Goal: Task Accomplishment & Management: Manage account settings

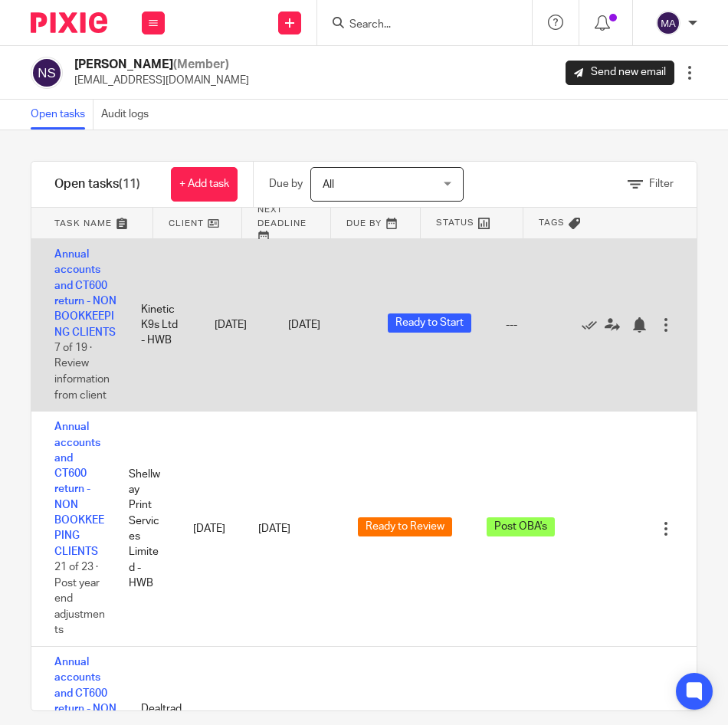
scroll to position [3, 0]
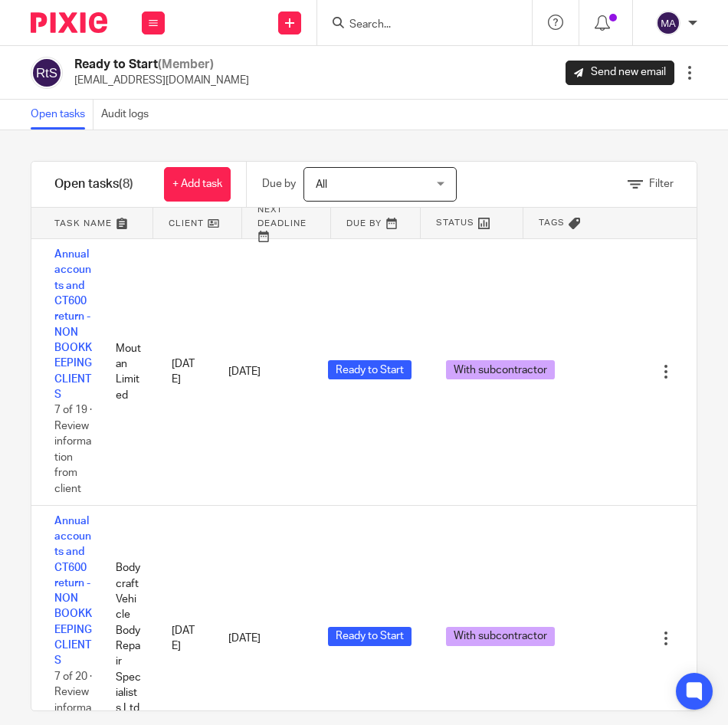
click at [408, 25] on input "Search" at bounding box center [417, 25] width 138 height 14
click at [354, 21] on input "sb autos" at bounding box center [417, 25] width 138 height 14
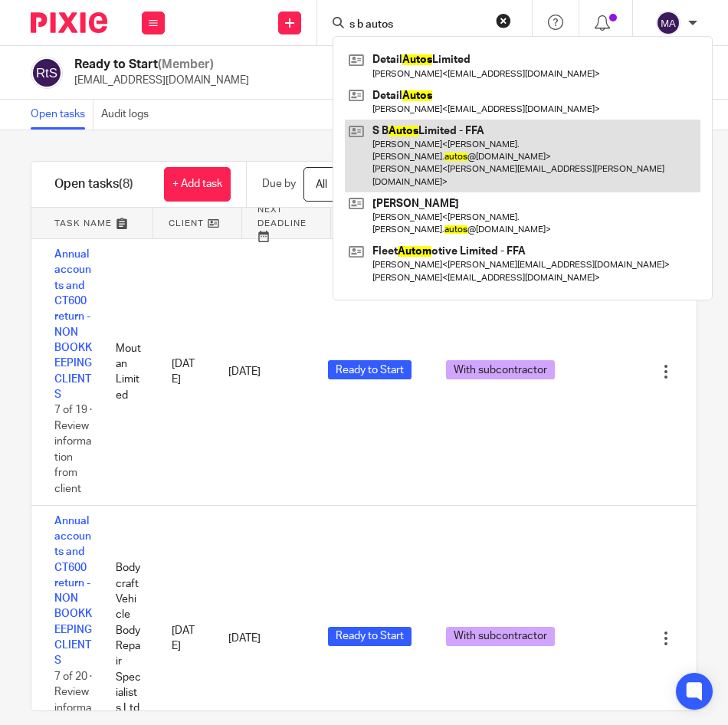
type input "s b autos"
click at [454, 132] on link at bounding box center [522, 156] width 355 height 73
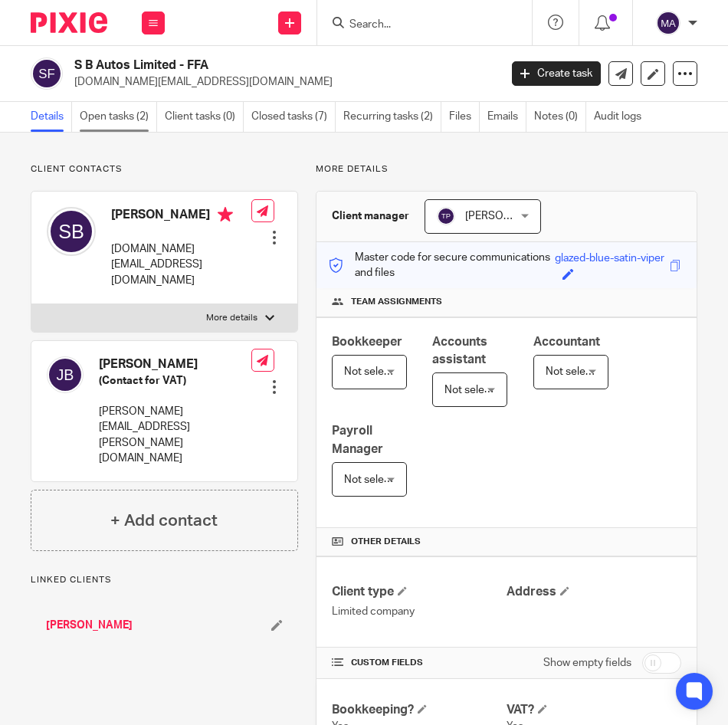
click at [110, 123] on link "Open tasks (2)" at bounding box center [118, 117] width 77 height 30
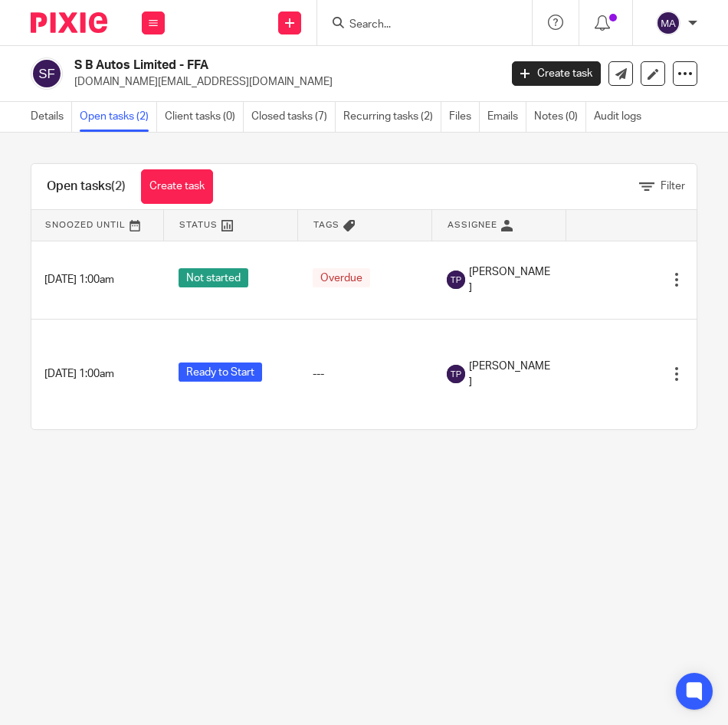
scroll to position [0, 431]
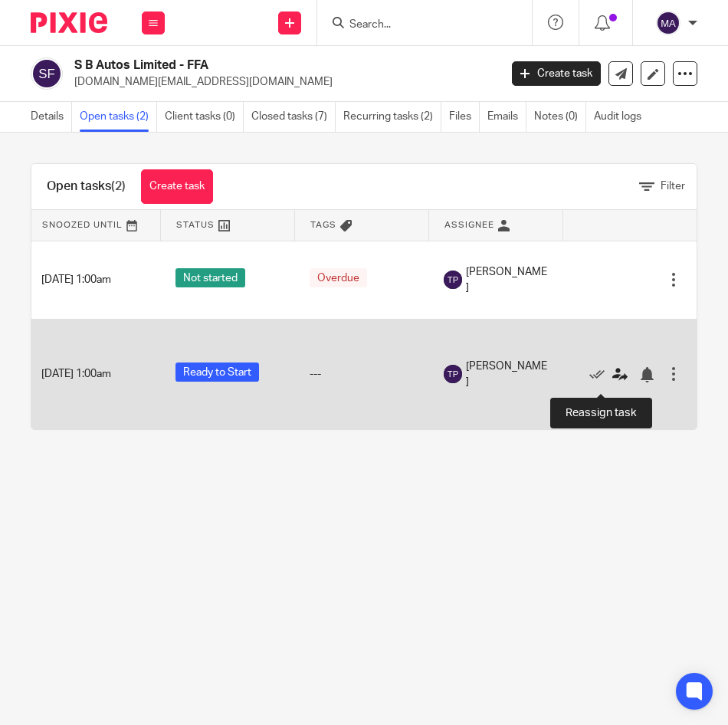
click at [612, 382] on icon at bounding box center [619, 374] width 15 height 15
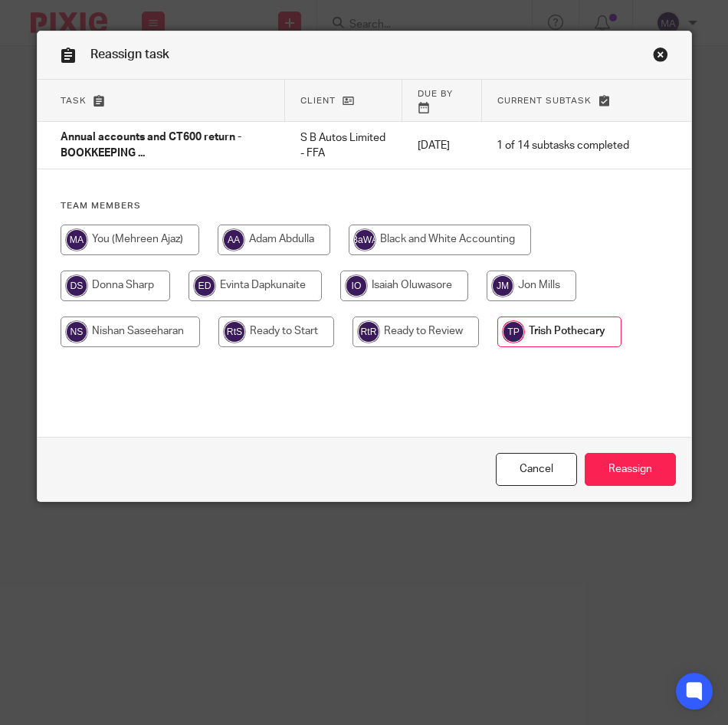
click at [115, 323] on input "radio" at bounding box center [130, 331] width 139 height 31
radio input "true"
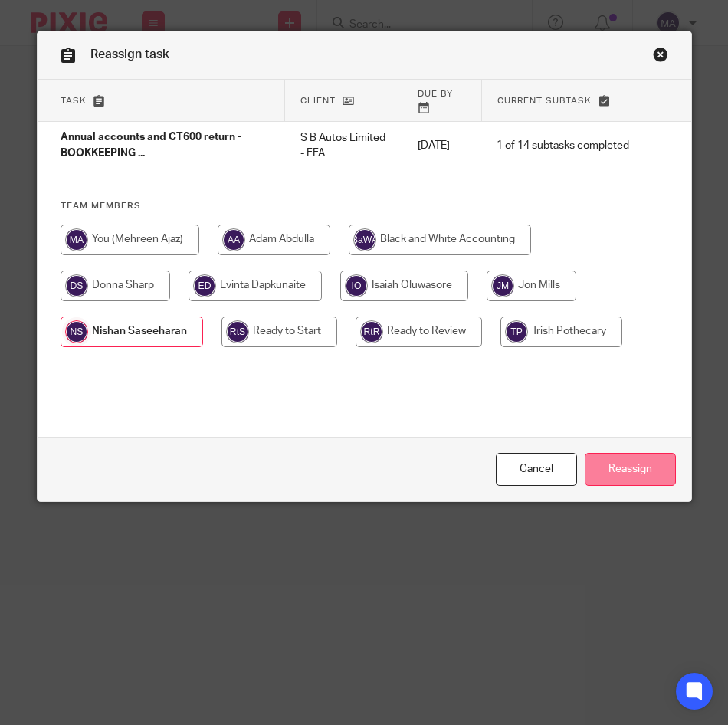
click at [621, 463] on input "Reassign" at bounding box center [630, 469] width 91 height 33
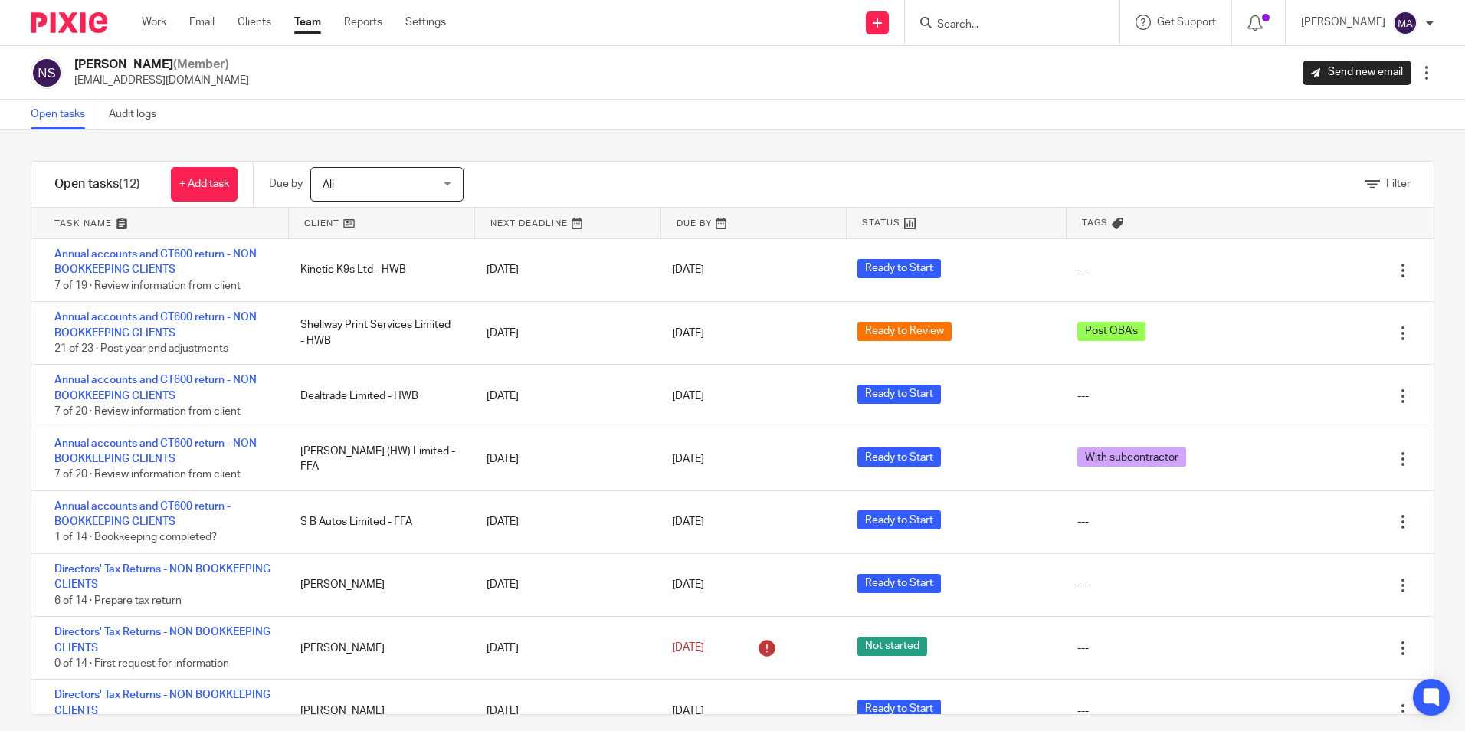
click at [1040, 32] on form at bounding box center [1016, 22] width 163 height 19
click at [1030, 19] on input "Search" at bounding box center [1004, 25] width 138 height 14
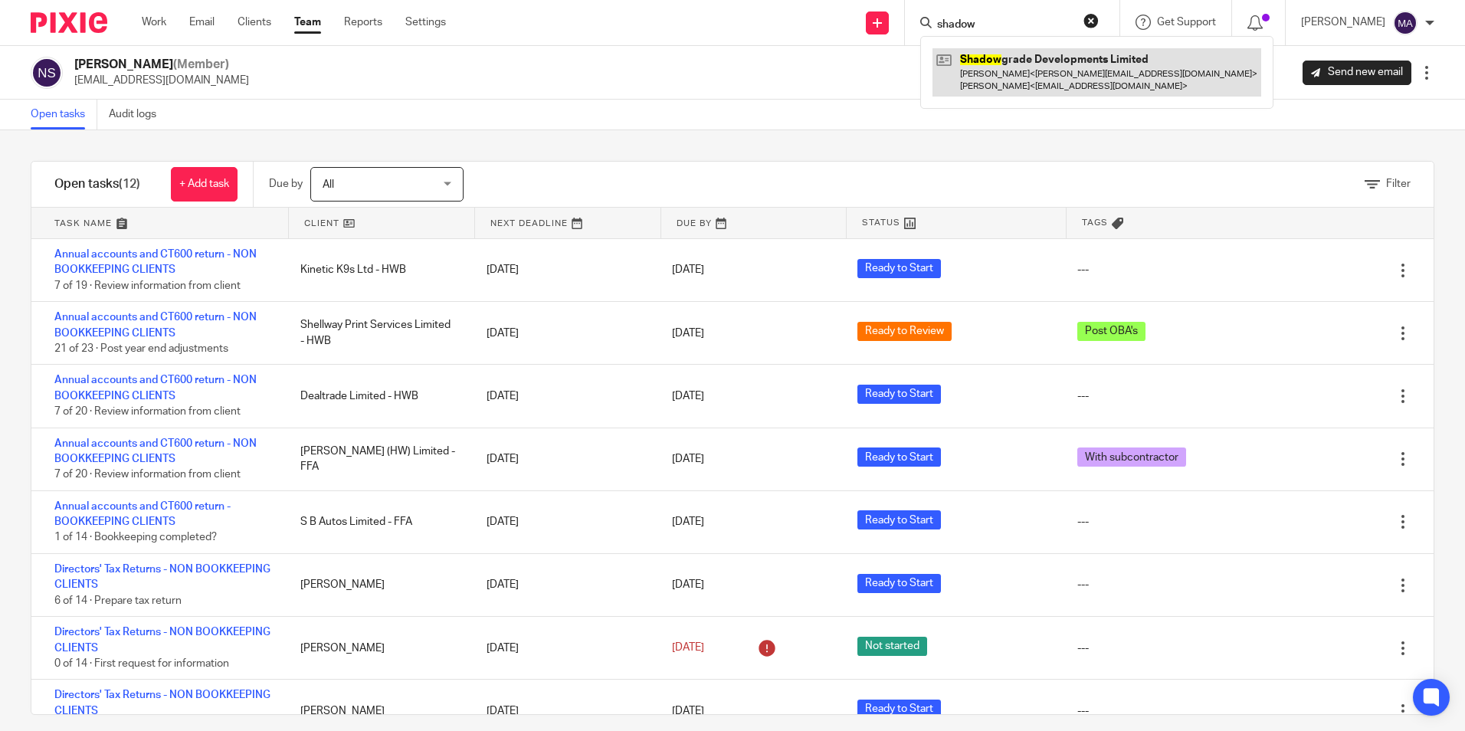
type input "shadow"
click at [1077, 68] on link at bounding box center [1096, 72] width 329 height 48
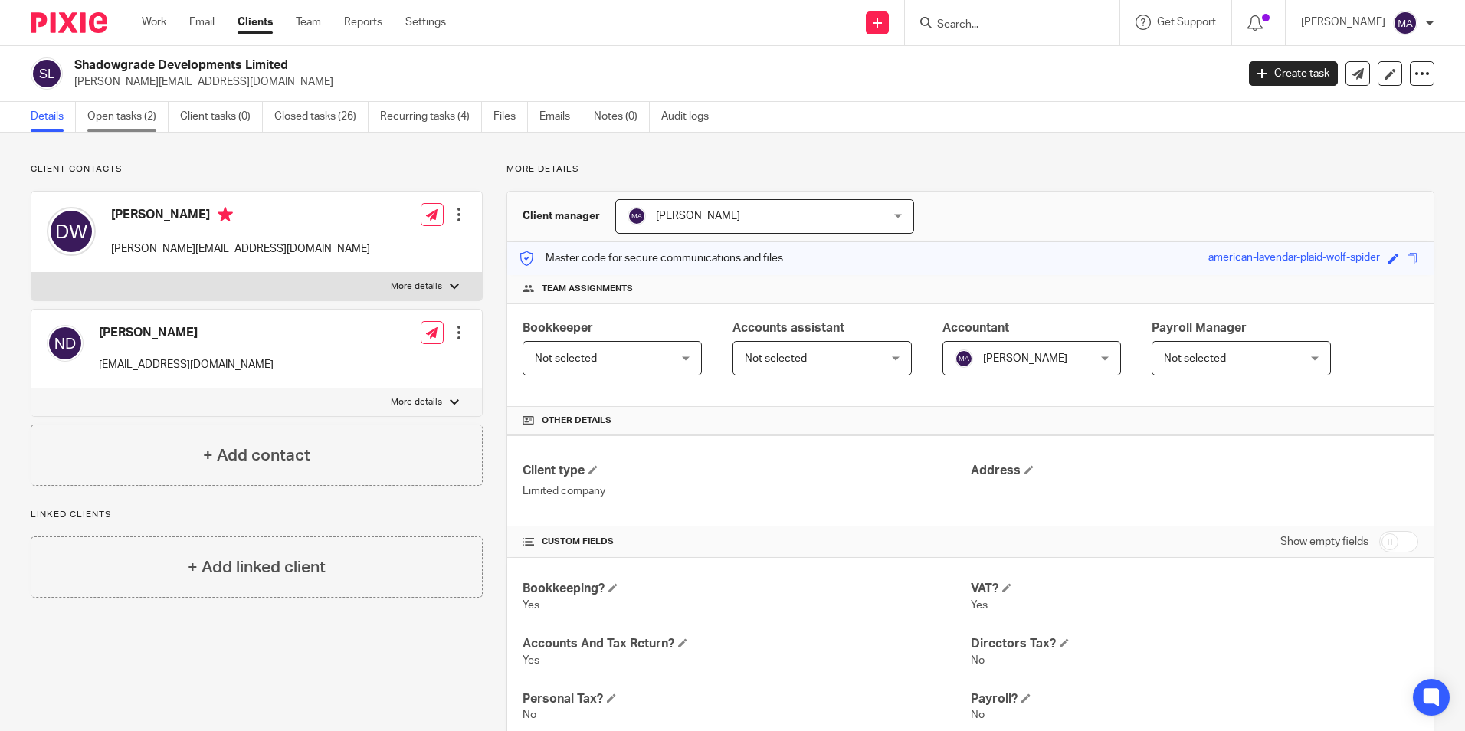
click at [139, 107] on link "Open tasks (2)" at bounding box center [127, 117] width 81 height 30
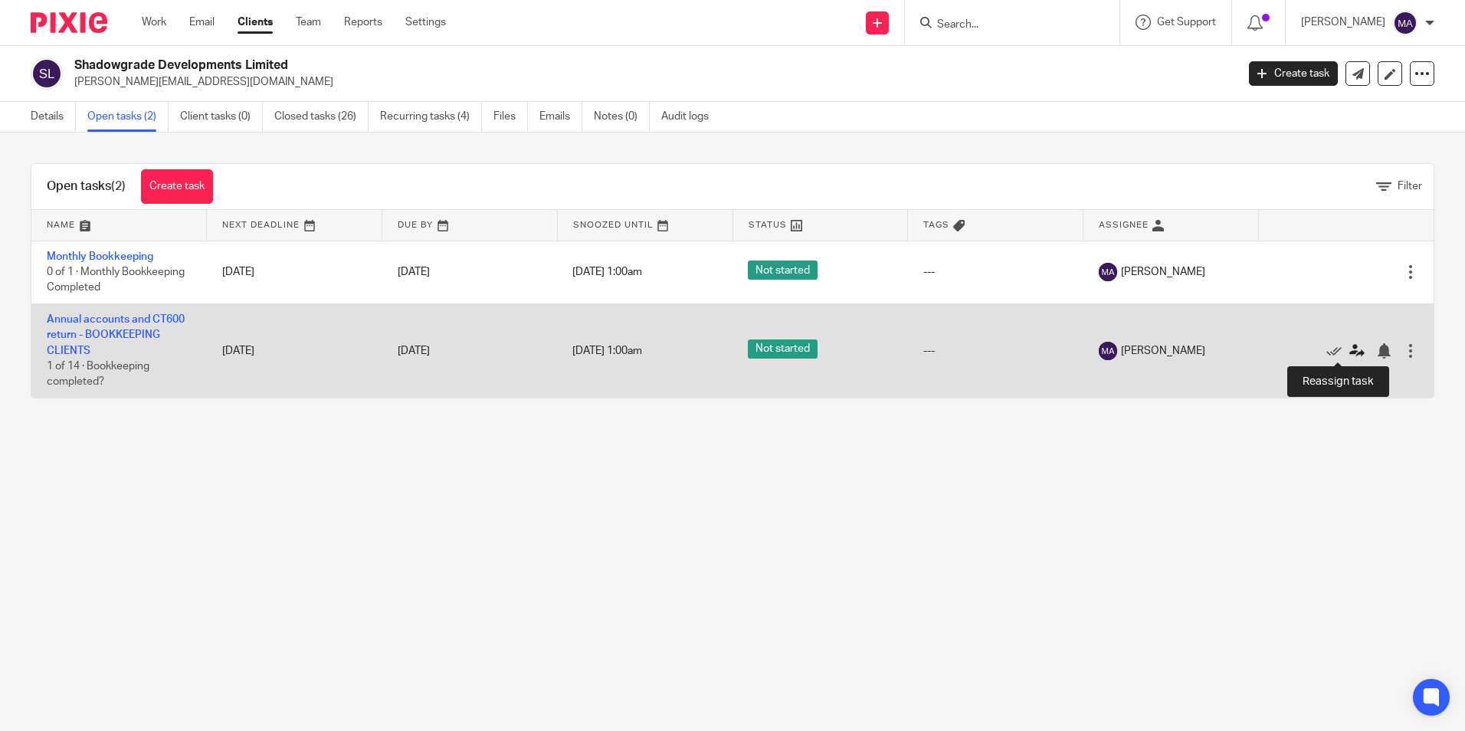
click at [1349, 349] on icon at bounding box center [1356, 350] width 15 height 15
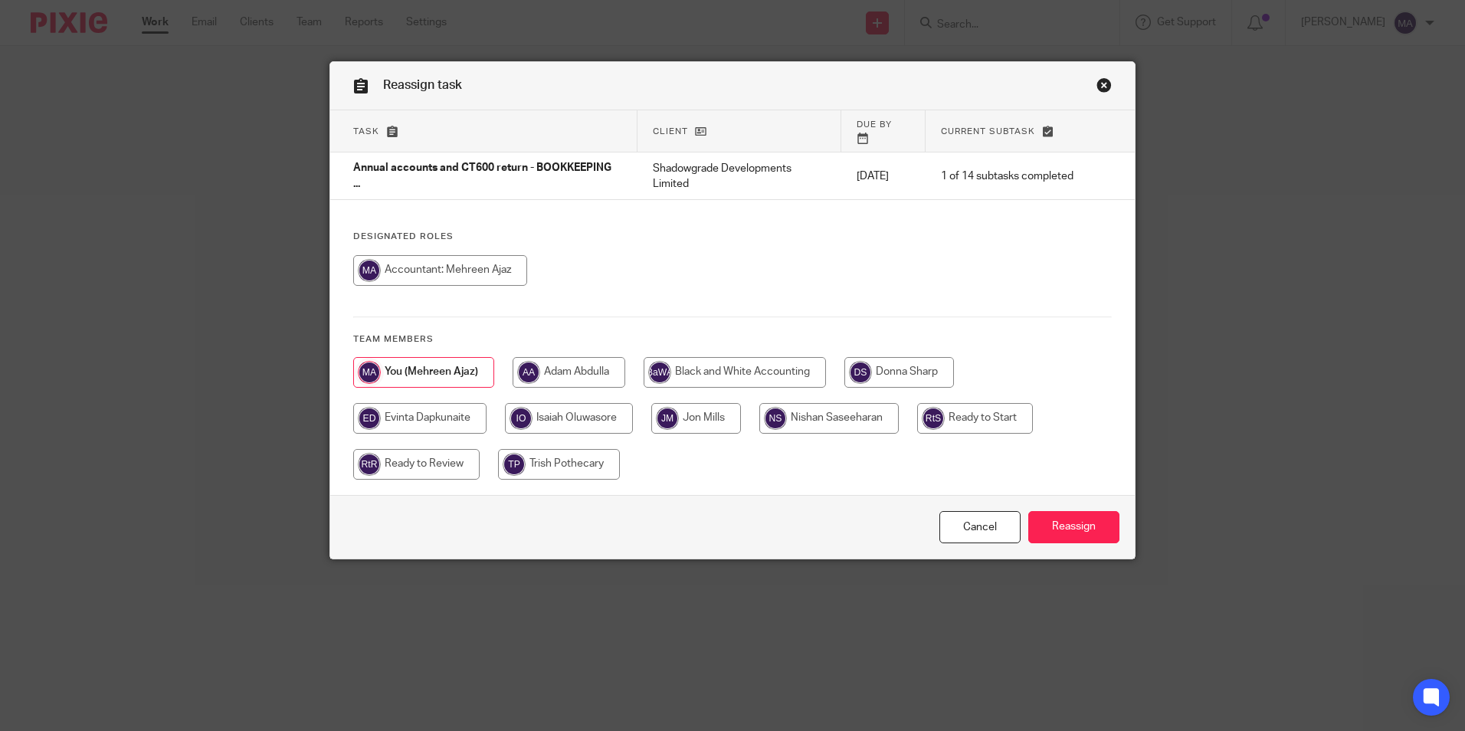
click at [822, 405] on input "radio" at bounding box center [828, 418] width 139 height 31
radio input "true"
click at [1071, 516] on input "Reassign" at bounding box center [1073, 527] width 91 height 33
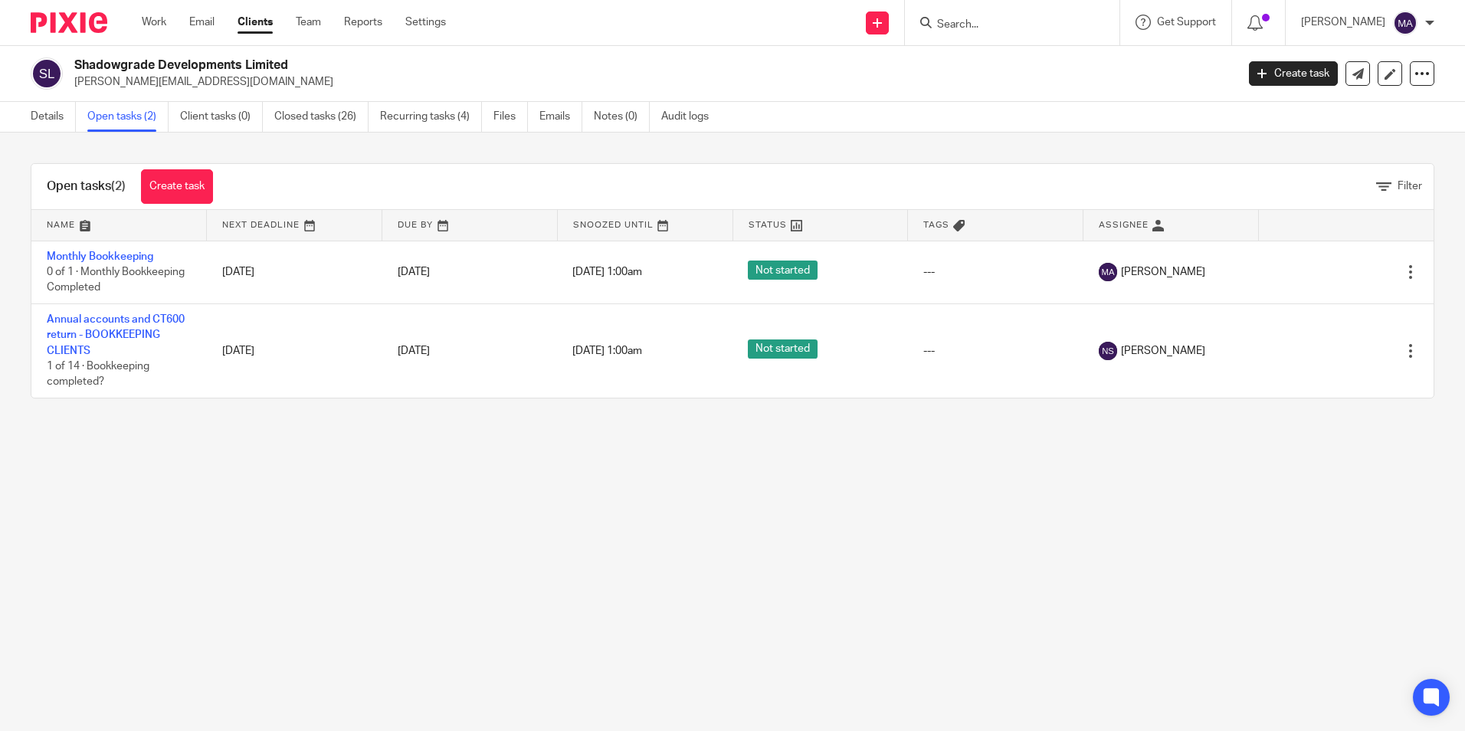
click at [1266, 502] on main "Shadowgrade Developments Limited [EMAIL_ADDRESS][DOMAIN_NAME] Create task Updat…" at bounding box center [732, 365] width 1465 height 731
click at [809, 495] on main "Shadowgrade Developments Limited [EMAIL_ADDRESS][DOMAIN_NAME] Create task Updat…" at bounding box center [732, 365] width 1465 height 731
click at [307, 15] on link "Team" at bounding box center [308, 22] width 25 height 15
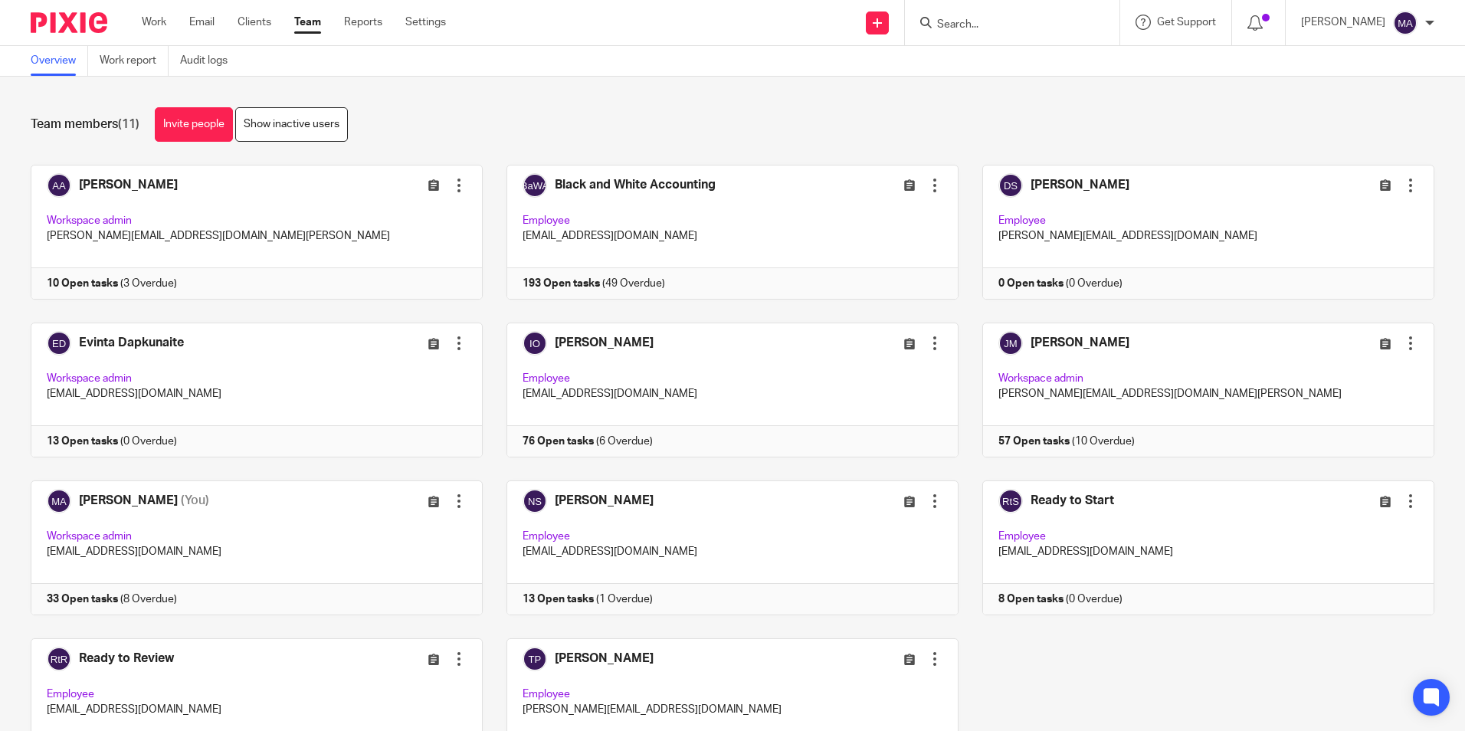
drag, startPoint x: 0, startPoint y: 0, endPoint x: 739, endPoint y: 111, distance: 746.9
click at [756, 113] on div "Team members (11) Invite people Show inactive users" at bounding box center [733, 124] width 1404 height 34
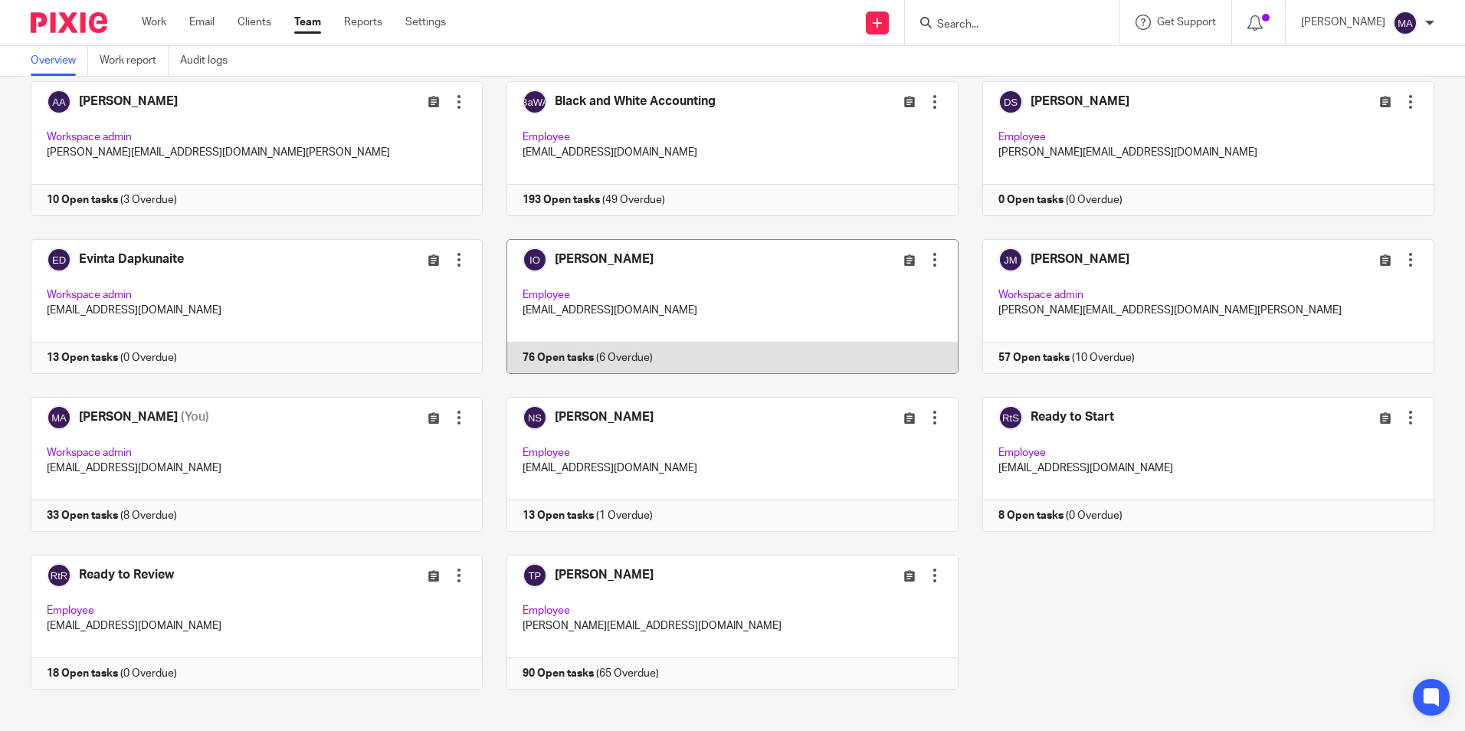
scroll to position [96, 0]
